Goal: Task Accomplishment & Management: Complete application form

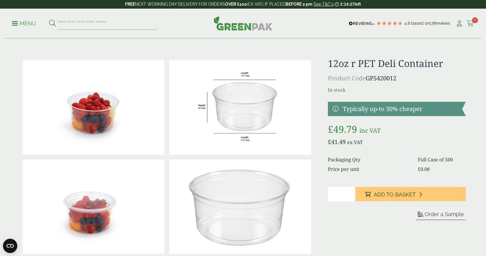
scroll to position [251, 0]
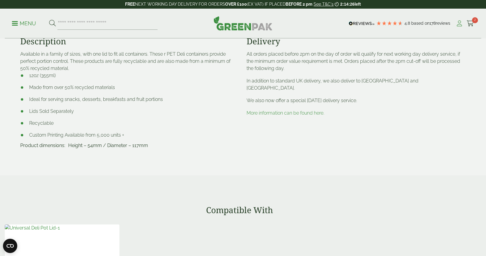
click at [459, 24] on icon at bounding box center [458, 24] width 7 height 6
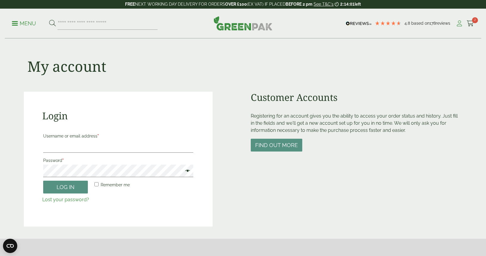
click at [457, 23] on icon at bounding box center [458, 24] width 7 height 6
click at [21, 21] on p "Menu" at bounding box center [24, 23] width 24 height 7
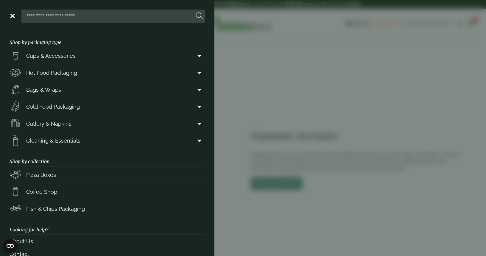
click at [12, 16] on link "Menu" at bounding box center [12, 15] width 6 height 6
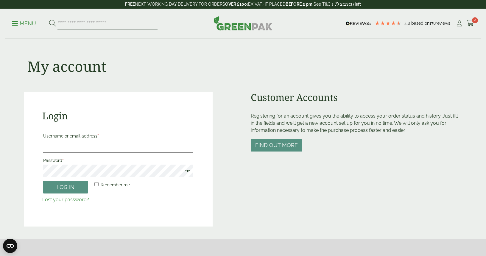
click at [258, 25] on img at bounding box center [242, 23] width 59 height 14
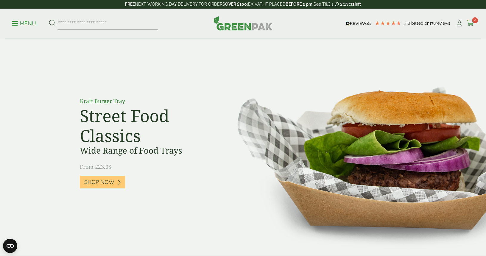
click at [470, 22] on icon at bounding box center [469, 24] width 7 height 6
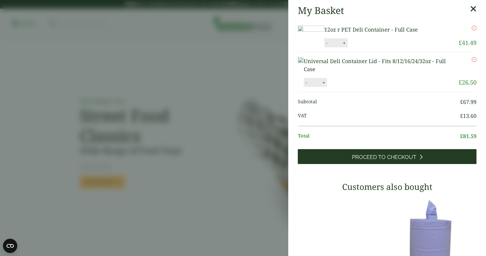
click at [393, 160] on span "Proceed to Checkout" at bounding box center [384, 157] width 64 height 7
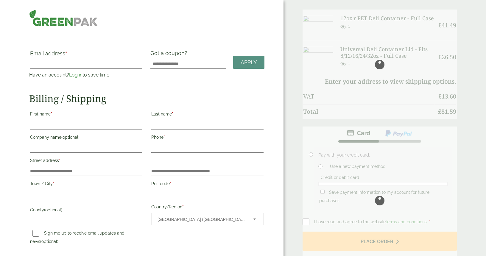
click at [371, 17] on div at bounding box center [379, 65] width 154 height 110
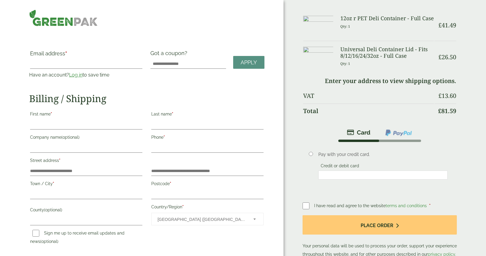
click at [367, 21] on h3 "12oz r PET Deli Container - Full Case" at bounding box center [386, 18] width 93 height 7
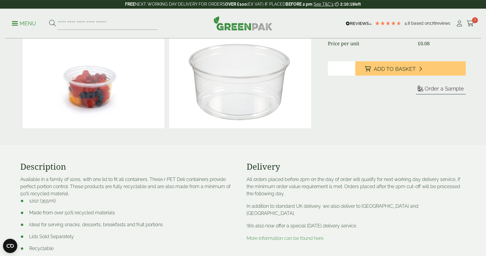
scroll to position [188, 0]
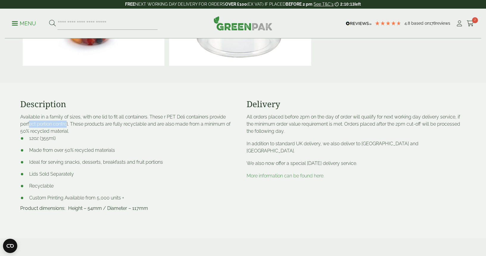
drag, startPoint x: 31, startPoint y: 126, endPoint x: 68, endPoint y: 124, distance: 36.6
click at [68, 124] on p "Available in a family of sizes, with one lid to fit all containers. These r PET…" at bounding box center [129, 123] width 219 height 21
click at [73, 125] on p "Available in a family of sizes, with one lid to fit all containers. These r PET…" at bounding box center [129, 123] width 219 height 21
drag, startPoint x: 114, startPoint y: 126, endPoint x: 161, endPoint y: 122, distance: 47.2
click at [161, 122] on p "Available in a family of sizes, with one lid to fit all containers. These r PET…" at bounding box center [129, 123] width 219 height 21
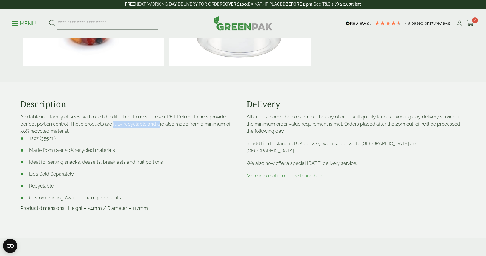
click at [130, 126] on p "Available in a family of sizes, with one lid to fit all containers. These r PET…" at bounding box center [129, 123] width 219 height 21
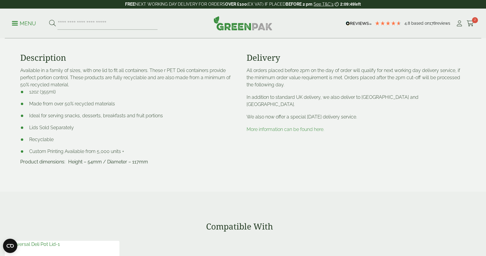
scroll to position [94, 0]
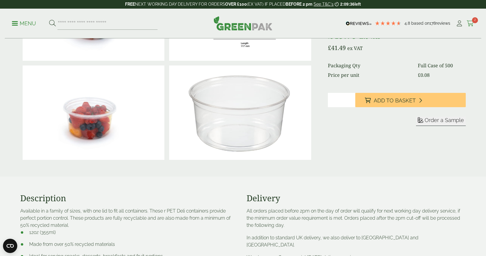
click at [471, 23] on icon at bounding box center [469, 24] width 7 height 6
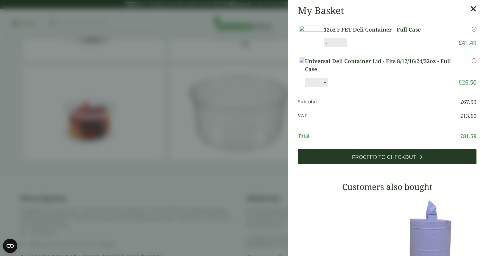
click at [390, 160] on span "Proceed to Checkout" at bounding box center [384, 157] width 64 height 7
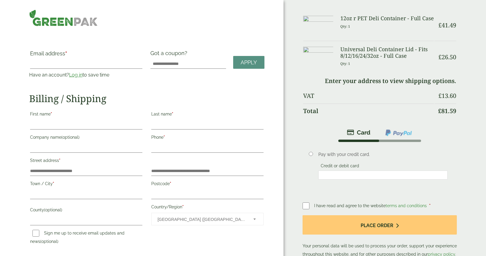
click at [76, 75] on link "Log in" at bounding box center [75, 75] width 13 height 6
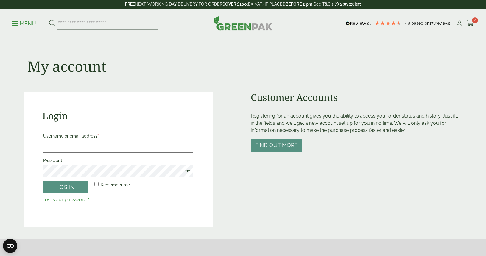
click at [239, 26] on img at bounding box center [242, 23] width 59 height 14
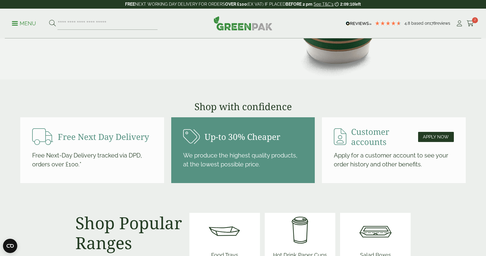
scroll to position [596, 0]
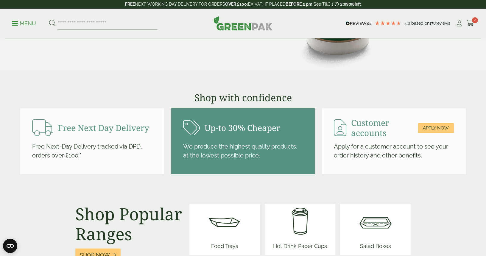
click at [434, 129] on span "Apply Now" at bounding box center [436, 127] width 26 height 5
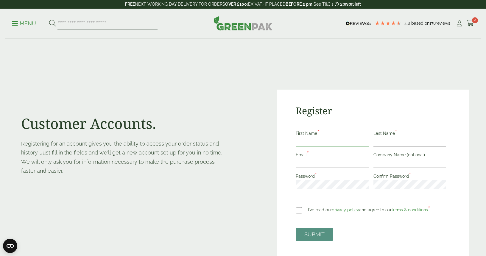
click at [323, 141] on input "First Name *" at bounding box center [331, 142] width 73 height 10
type input "******"
type input "****"
type input "**********"
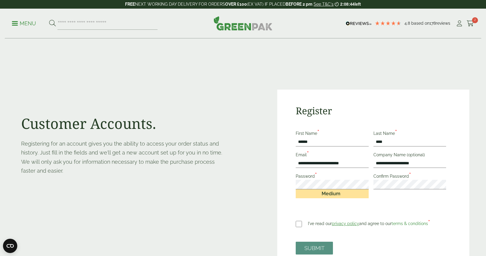
click at [262, 160] on div "**********" at bounding box center [243, 179] width 452 height 187
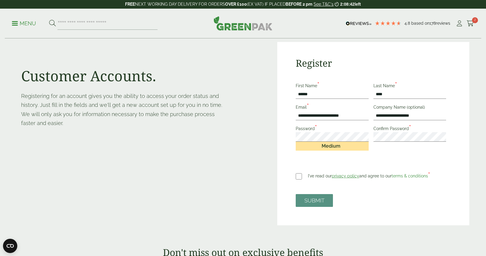
scroll to position [62, 0]
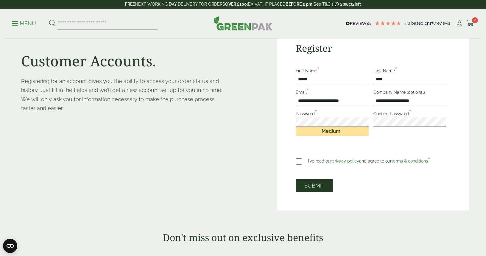
click at [313, 186] on button "SUBMIT" at bounding box center [313, 185] width 37 height 13
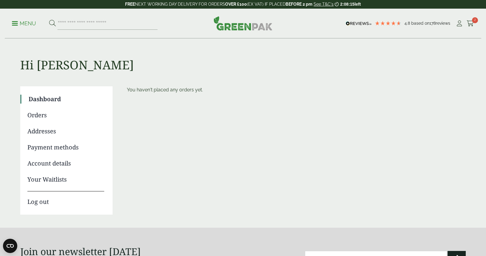
click at [40, 130] on link "Addresses" at bounding box center [65, 131] width 77 height 9
